Goal: Ask a question

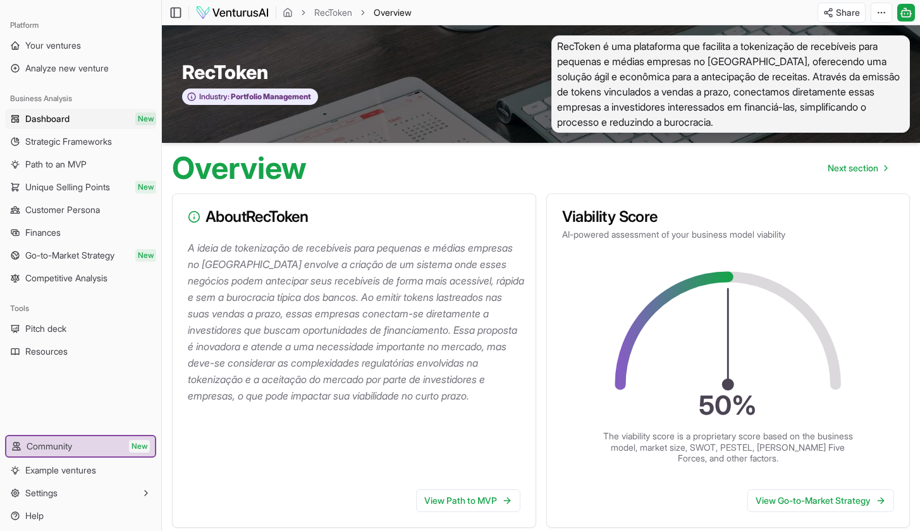
click at [60, 121] on span "Dashboard" at bounding box center [47, 119] width 44 height 13
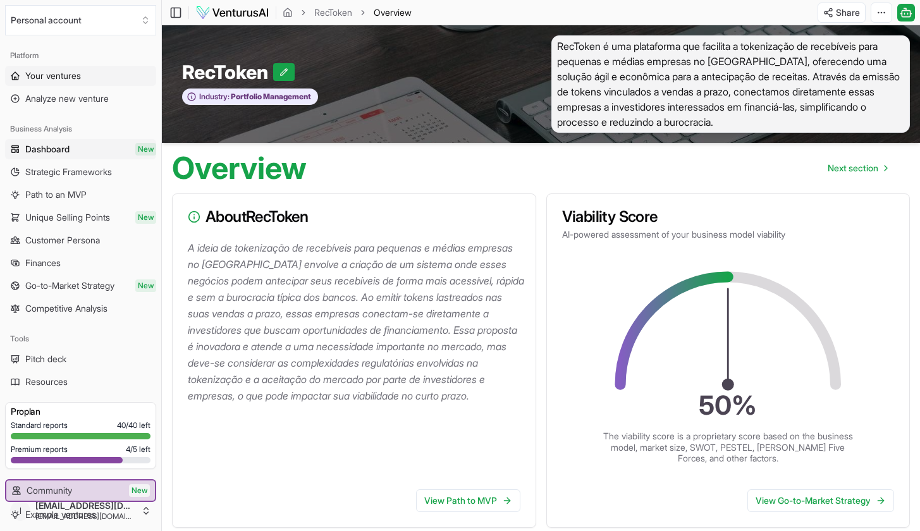
click at [71, 78] on span "Your ventures" at bounding box center [53, 76] width 56 height 13
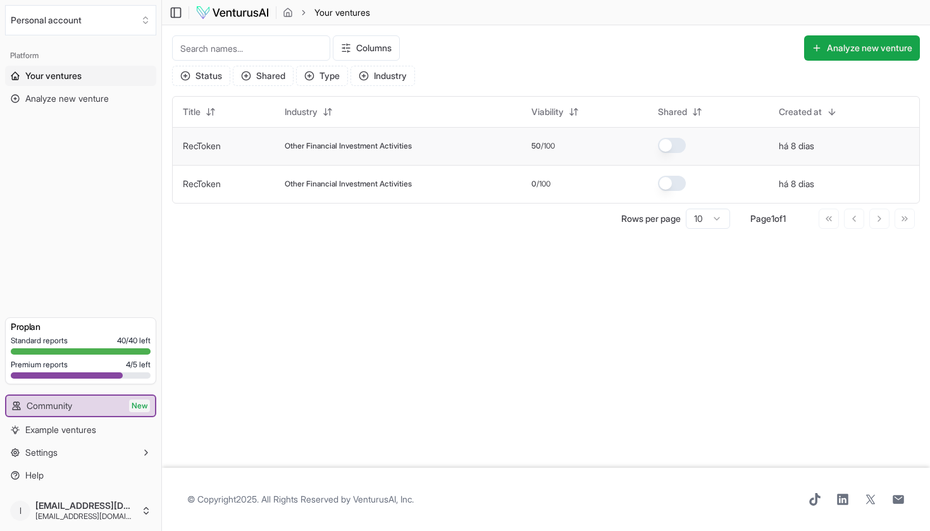
click at [323, 150] on span "Other Financial Investment Activities" at bounding box center [348, 146] width 127 height 10
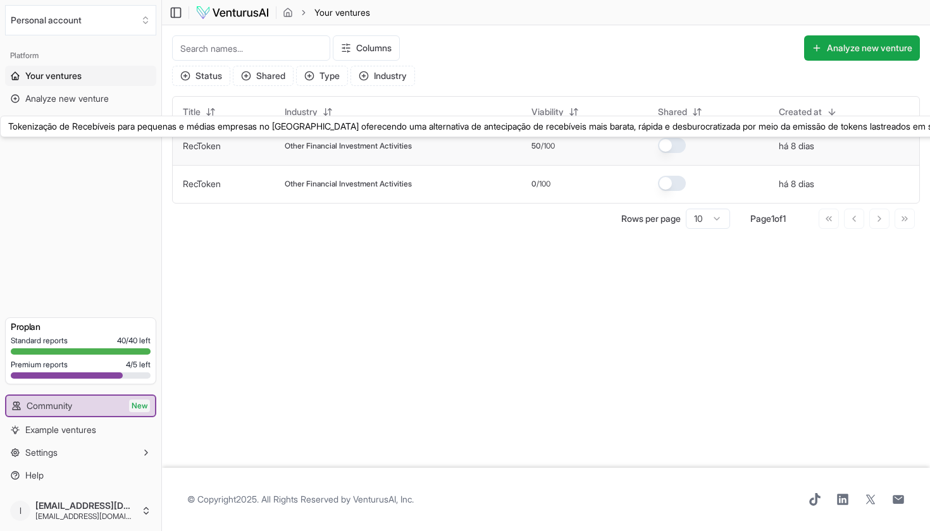
click at [210, 147] on link "RecToken" at bounding box center [202, 145] width 38 height 11
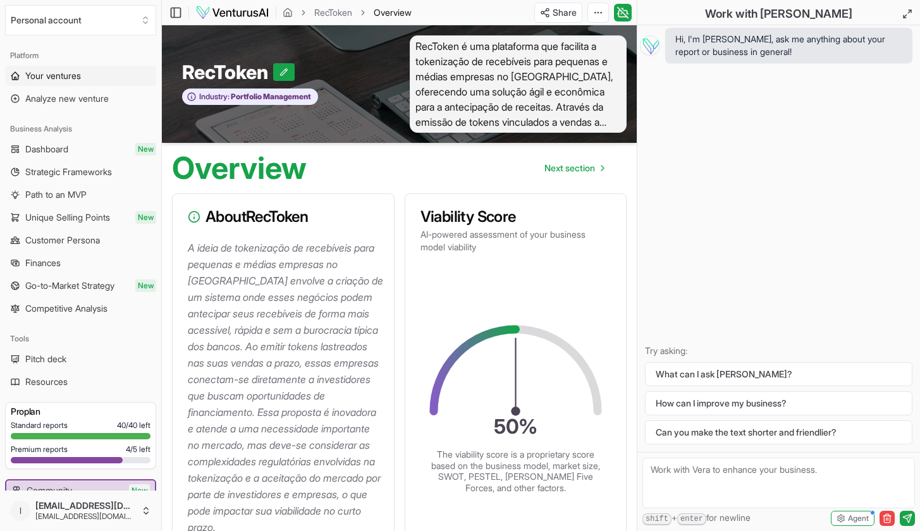
click at [67, 73] on span "Your ventures" at bounding box center [53, 76] width 56 height 13
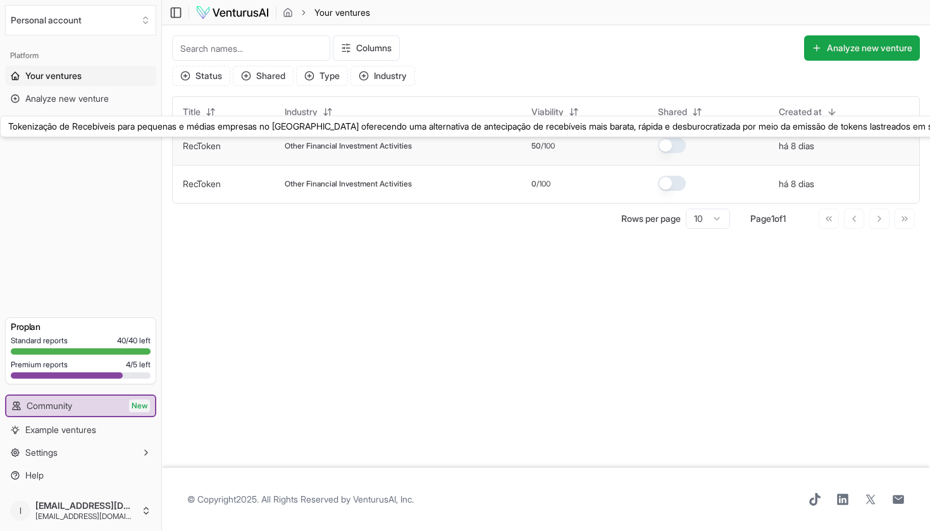
click at [209, 147] on link "RecToken" at bounding box center [202, 145] width 38 height 11
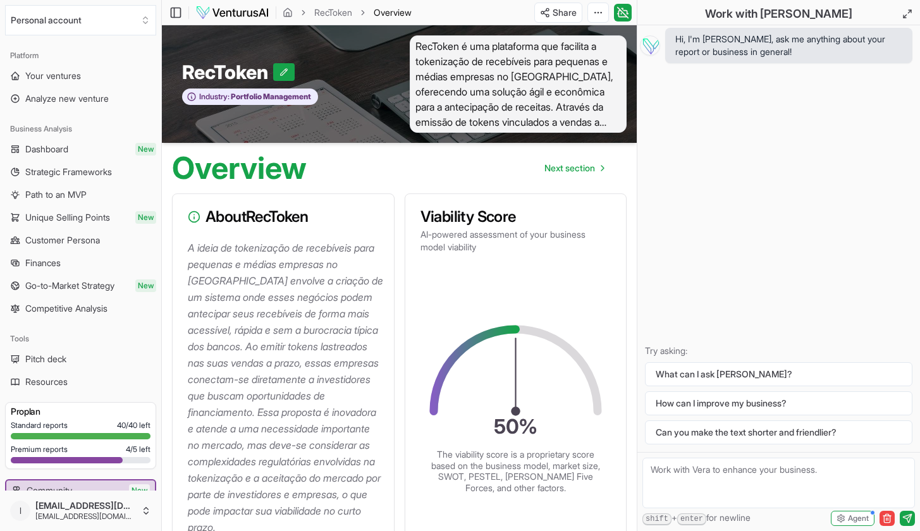
click at [767, 192] on div "Hi, I'm [PERSON_NAME], ask me anything about your report or business in general…" at bounding box center [779, 238] width 283 height 427
click at [732, 479] on textarea at bounding box center [779, 483] width 273 height 51
click at [287, 71] on icon at bounding box center [284, 72] width 9 height 9
click at [313, 72] on icon at bounding box center [314, 72] width 9 height 9
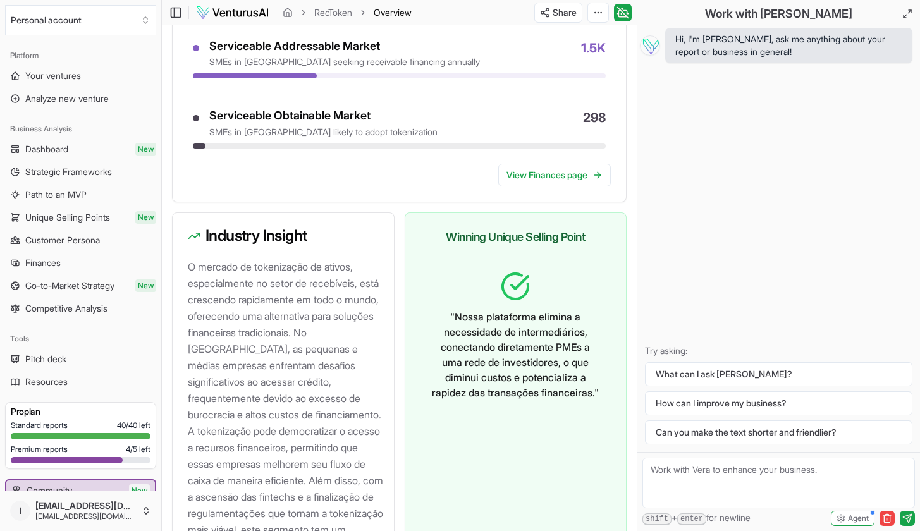
scroll to position [904, 0]
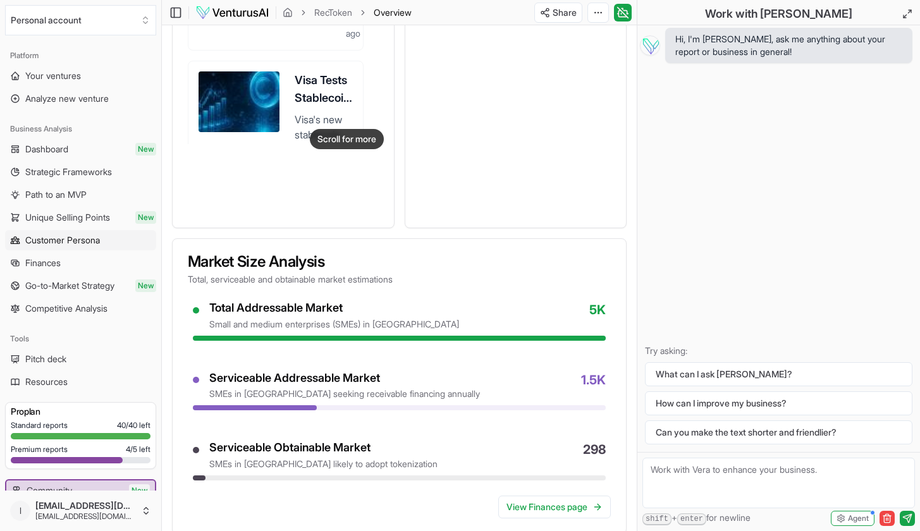
click at [85, 237] on span "Customer Persona" at bounding box center [62, 240] width 75 height 13
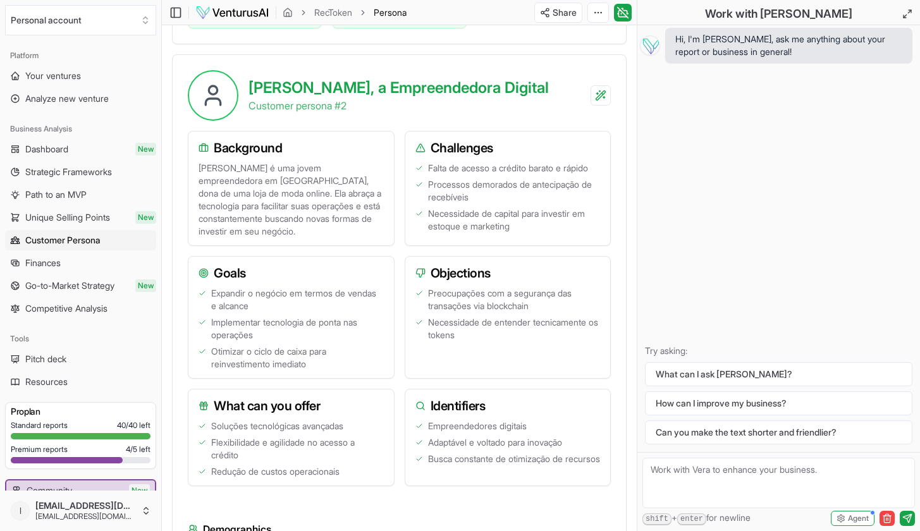
scroll to position [1194, 0]
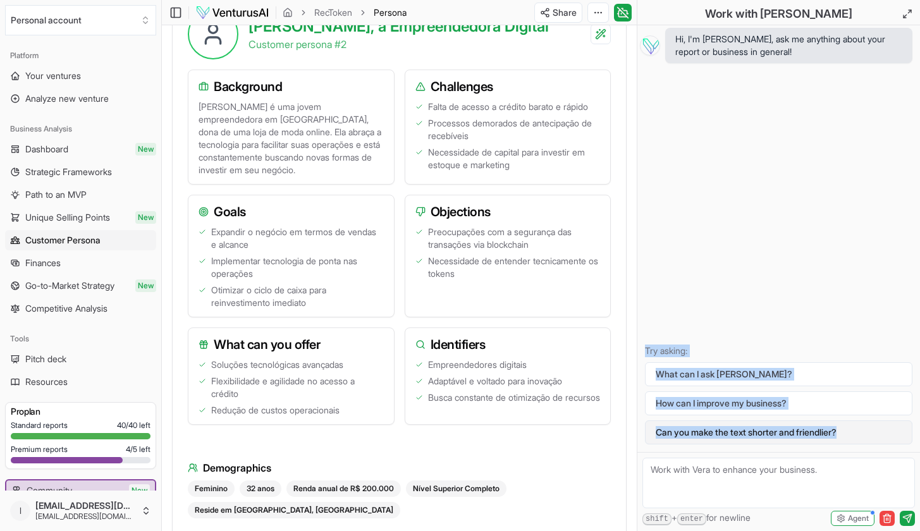
drag, startPoint x: 648, startPoint y: 352, endPoint x: 844, endPoint y: 429, distance: 211.0
click at [850, 429] on div "Try asking: What can I ask [PERSON_NAME]? How can I improve my business? Can yo…" at bounding box center [779, 395] width 278 height 100
copy div "Try asking: What can I ask [PERSON_NAME]? How can I improve my business? Can yo…"
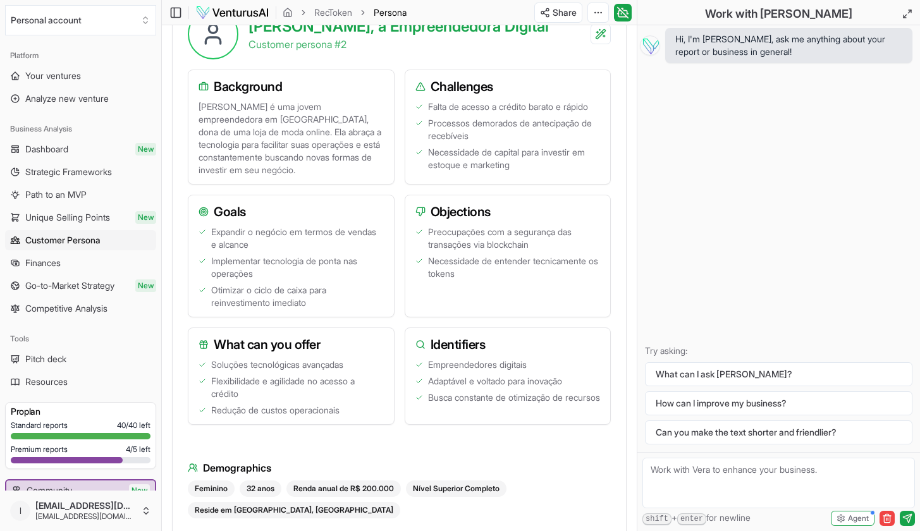
click at [791, 472] on textarea at bounding box center [779, 483] width 273 height 51
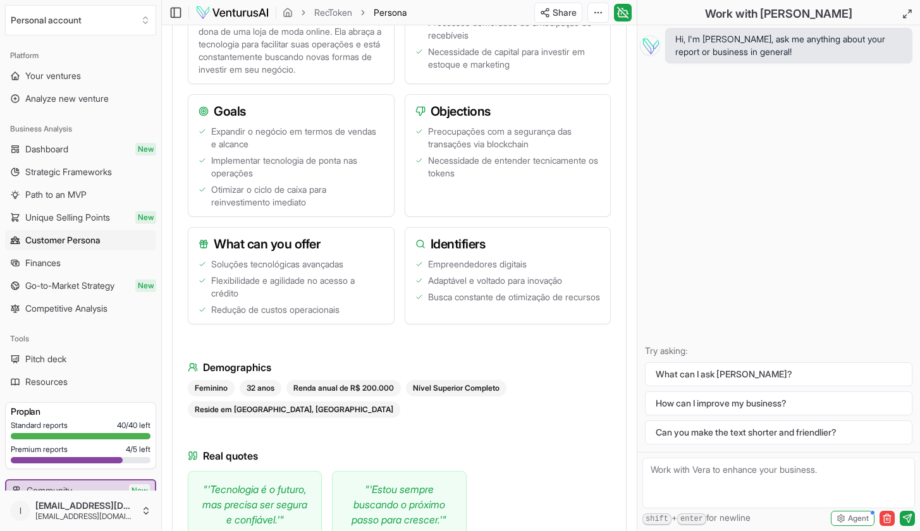
scroll to position [1429, 0]
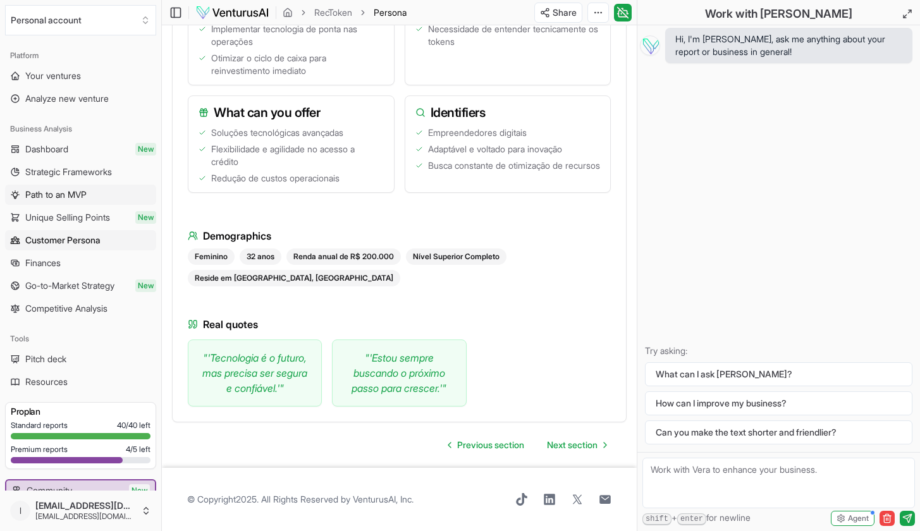
click at [77, 198] on span "Path to an MVP" at bounding box center [55, 194] width 61 height 13
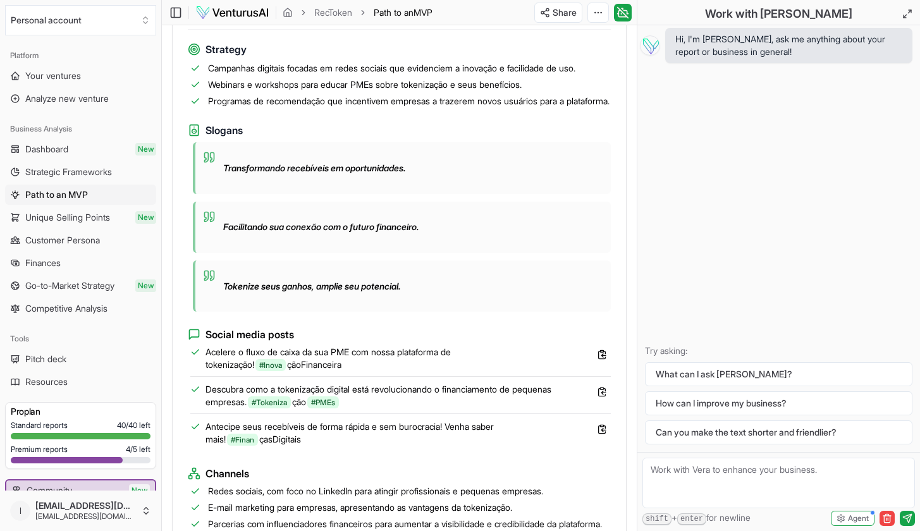
scroll to position [1202, 0]
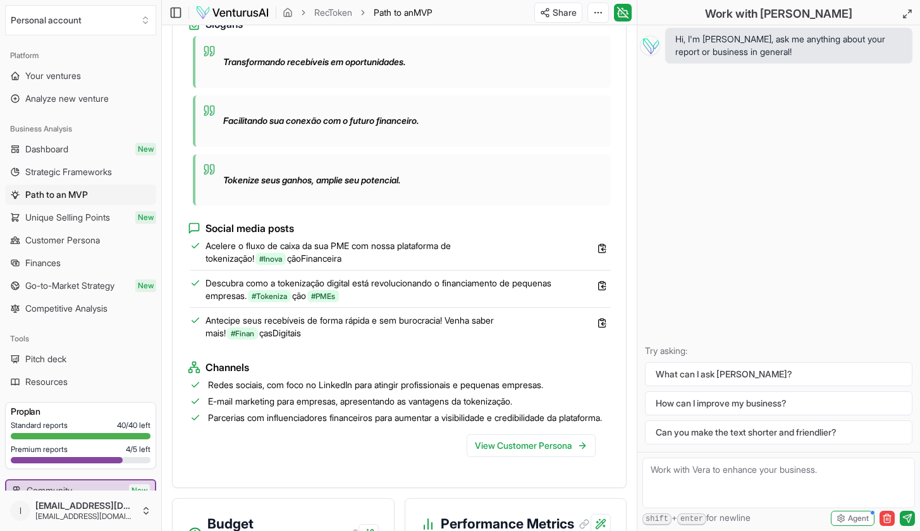
click at [715, 485] on textarea at bounding box center [779, 483] width 273 height 51
type textarea "Gostaria de exemplos de uma empresa que já tokenizou recebíveis de uma PME no […"
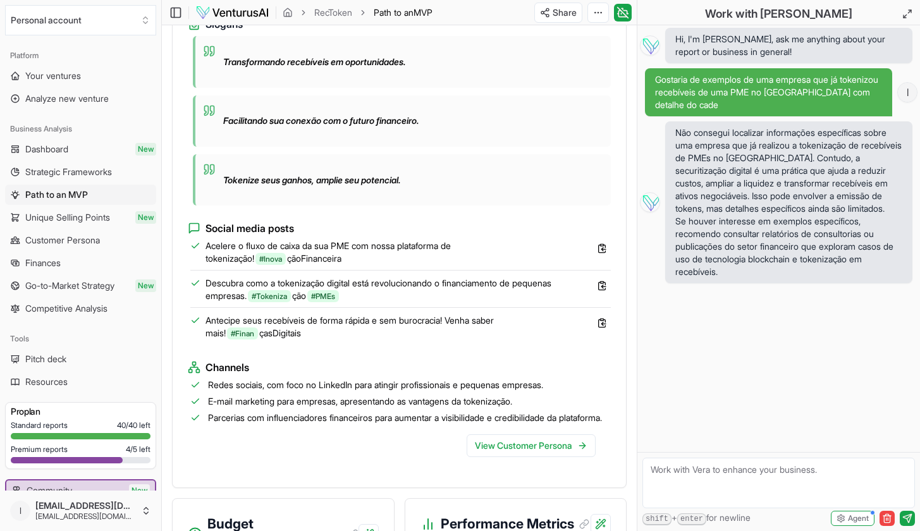
click at [749, 478] on textarea at bounding box center [779, 483] width 273 height 51
type textarea "Você tem alguns exemplos de relatórios que eu deva consultar"
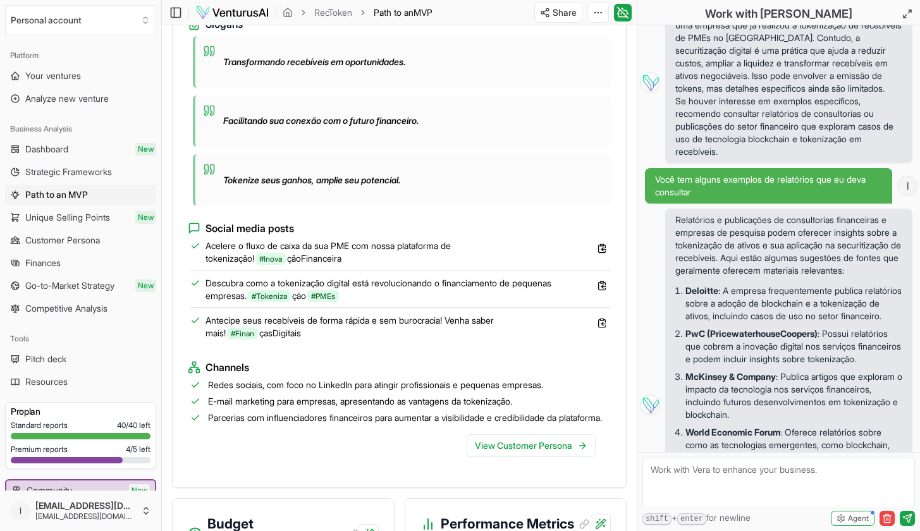
scroll to position [22, 0]
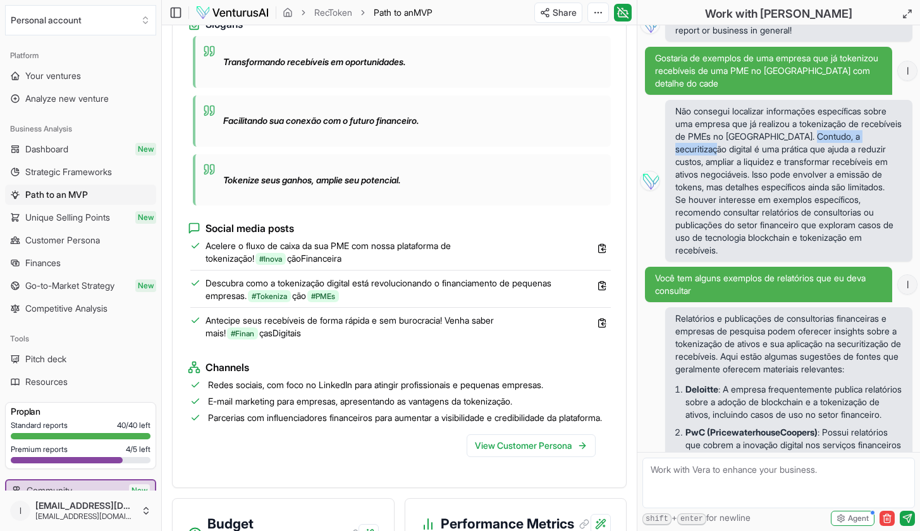
drag, startPoint x: 676, startPoint y: 149, endPoint x: 763, endPoint y: 149, distance: 87.3
click at [763, 149] on p "Não consegui localizar informações específicas sobre uma empresa que já realizo…" at bounding box center [789, 149] width 227 height 89
copy p "securitização digital"
click at [689, 473] on textarea at bounding box center [779, 483] width 273 height 51
paste textarea "securitização digital"
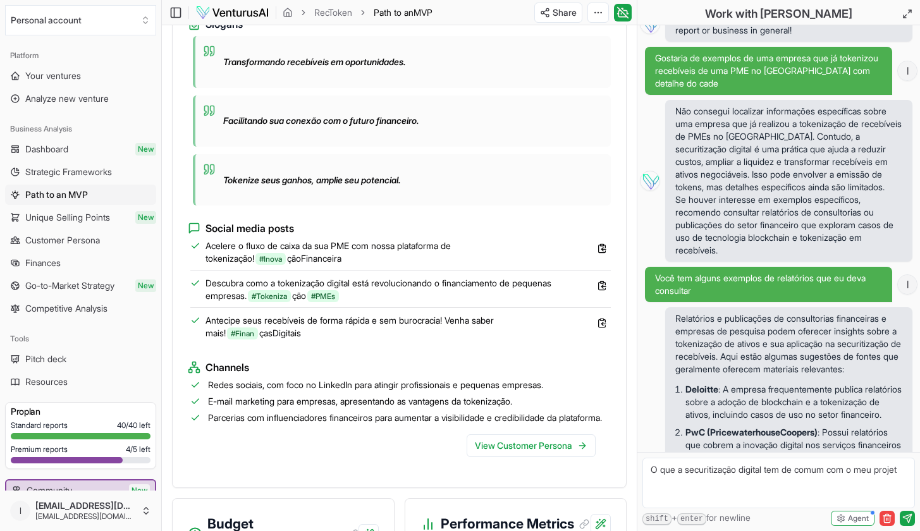
type textarea "O que a securitização digital tem de comum com o meu projeto"
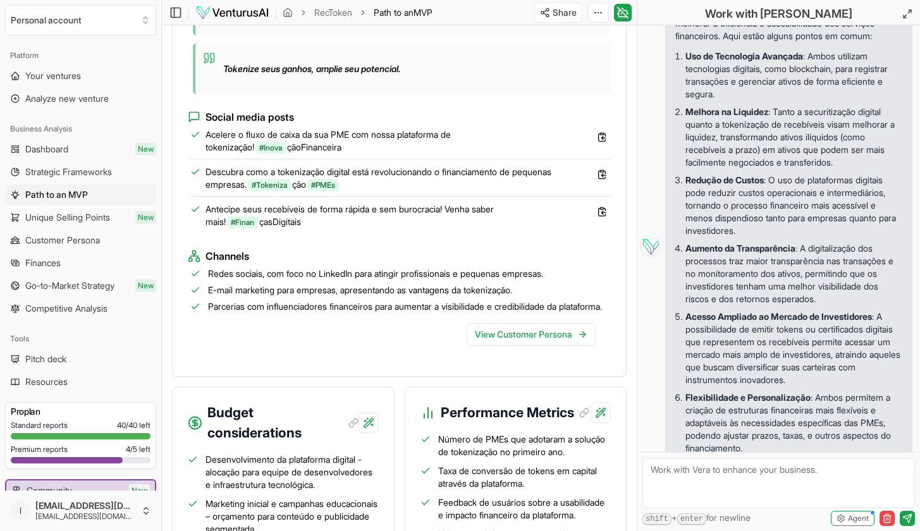
scroll to position [873, 0]
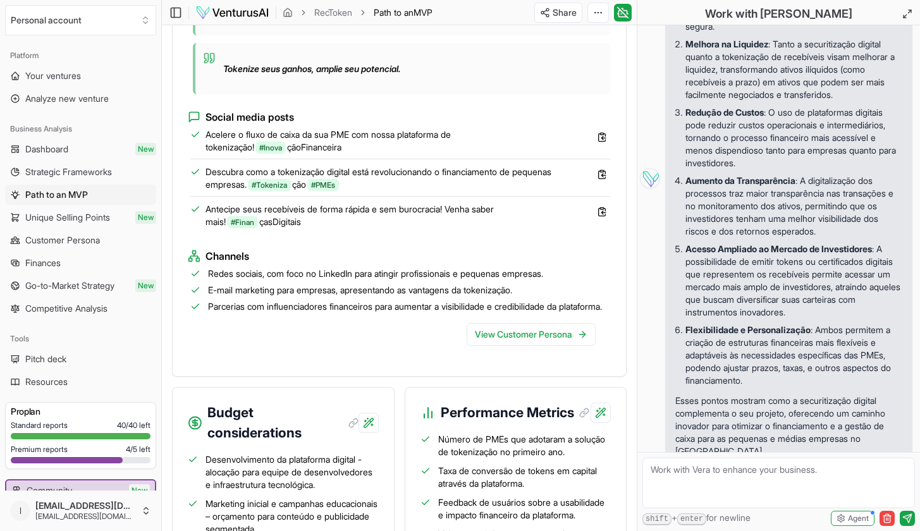
click at [729, 474] on textarea at bounding box center [779, 483] width 273 height 51
paste textarea "securitização digital"
type textarea "Me dê exemplos reais de empresas no [GEOGRAPHIC_DATA] que estão fazendo a secur…"
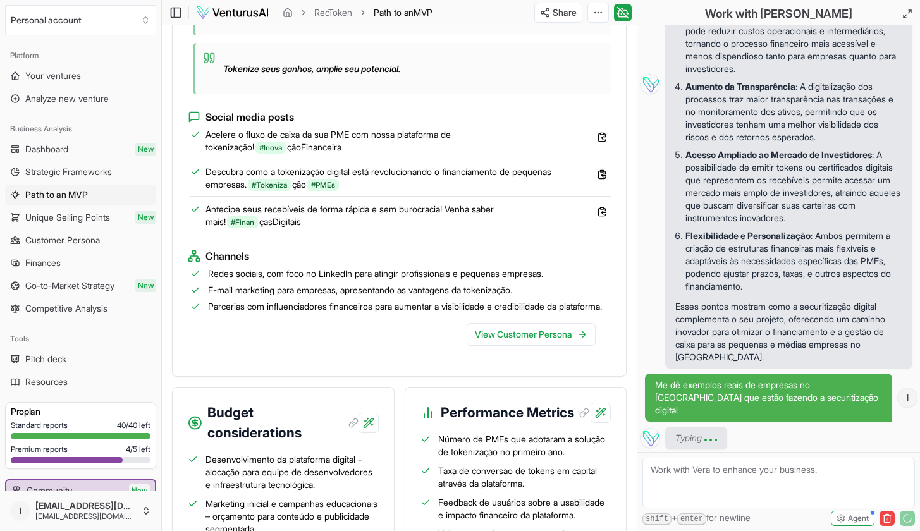
scroll to position [1258, 0]
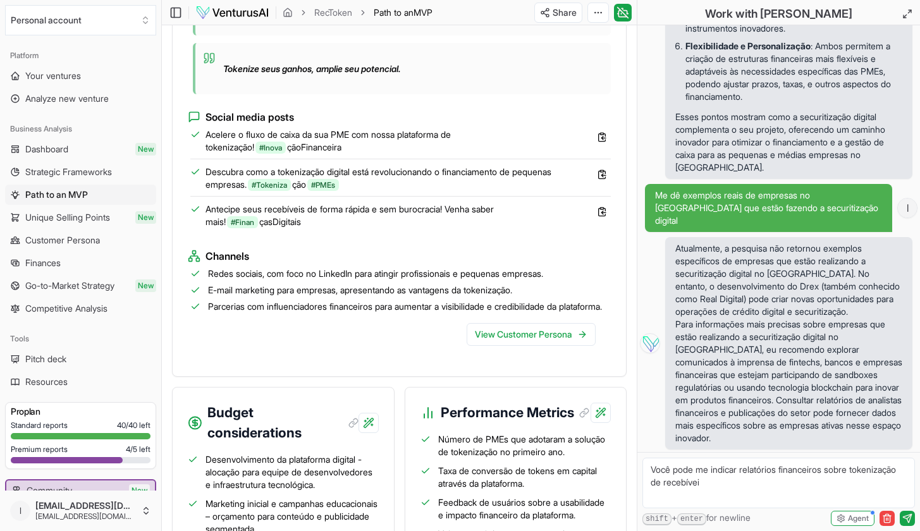
type textarea "Você pode me indicar relatórios financeiros sobre tokenização de recebíveis"
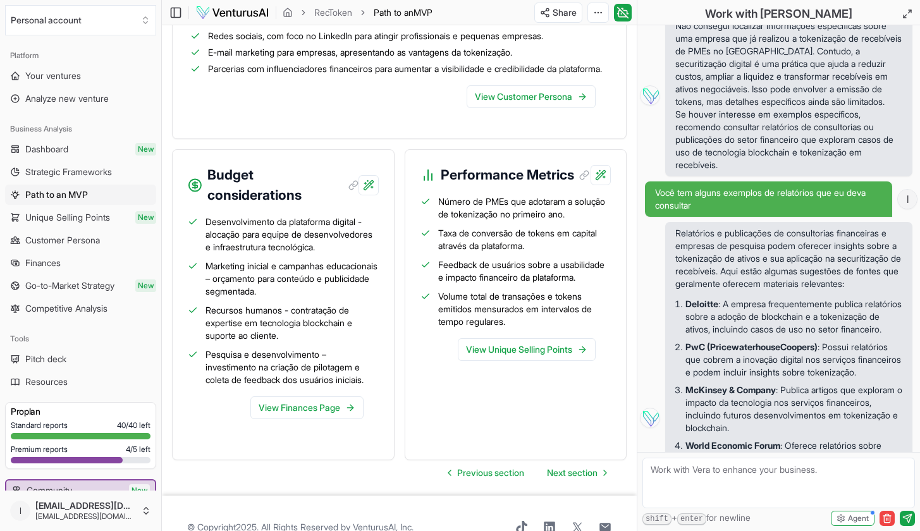
scroll to position [373, 0]
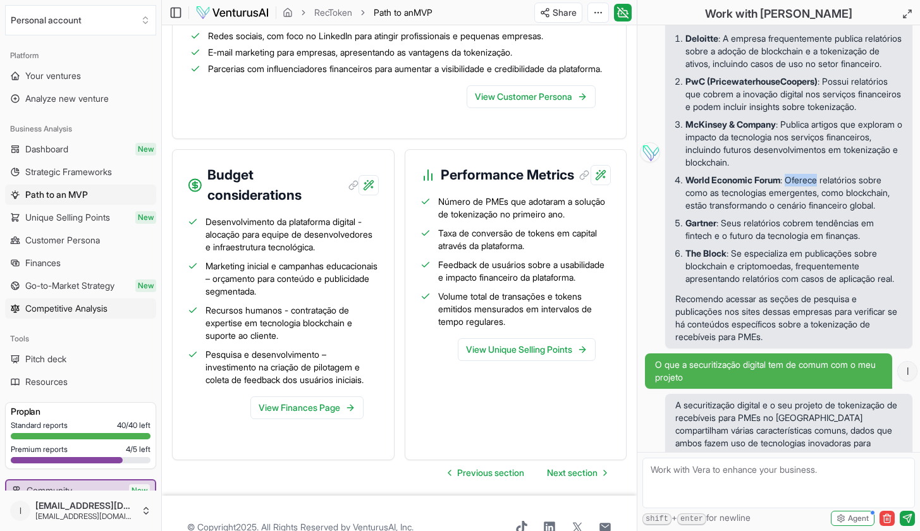
click at [96, 309] on span "Competitive Analysis" at bounding box center [66, 308] width 82 height 13
